Goal: Information Seeking & Learning: Find specific page/section

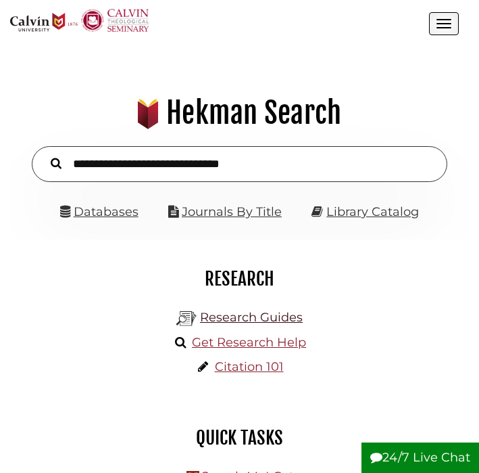
scroll to position [147, 439]
click at [120, 212] on link "Databases" at bounding box center [99, 211] width 78 height 15
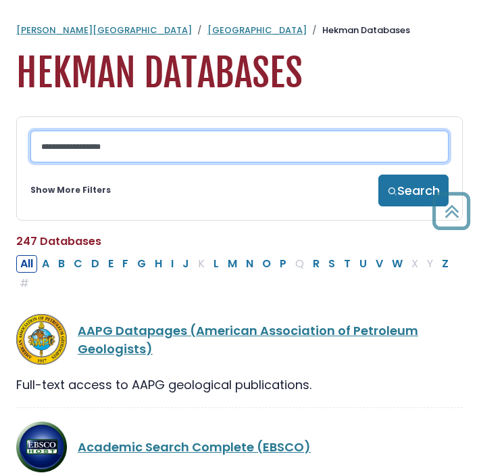
click at [234, 149] on input "Search database by title or keyword" at bounding box center [239, 147] width 419 height 32
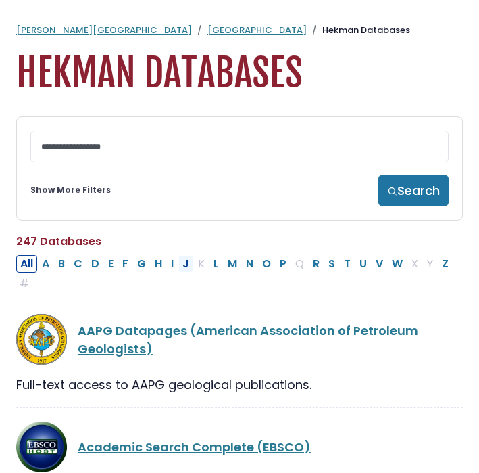
click at [188, 267] on button "J" at bounding box center [186, 264] width 15 height 18
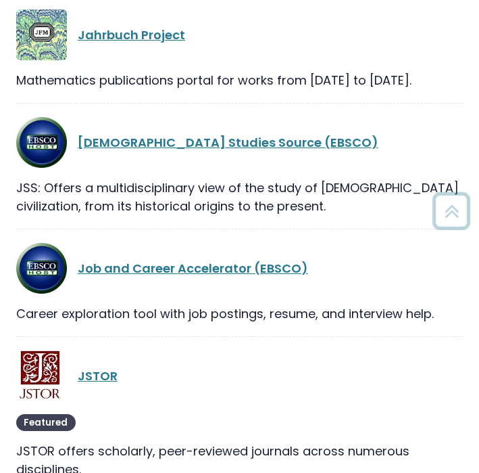
scroll to position [337, 0]
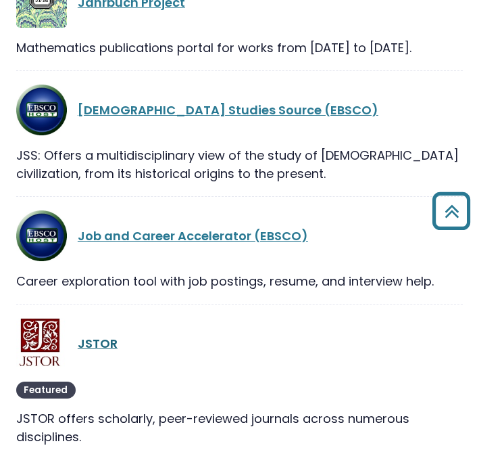
click at [100, 339] on link "JSTOR" at bounding box center [98, 343] width 40 height 17
